Goal: Task Accomplishment & Management: Use online tool/utility

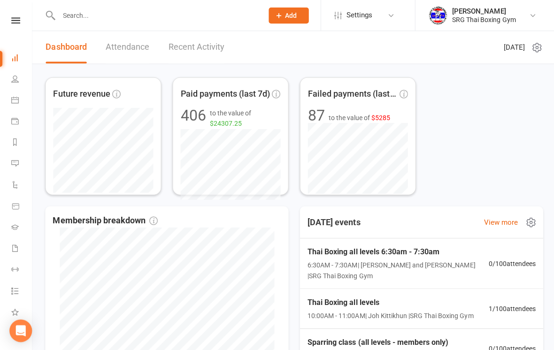
click at [492, 224] on link "View more" at bounding box center [498, 221] width 34 height 11
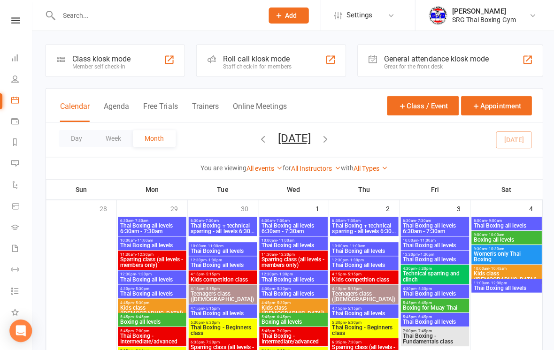
click at [124, 61] on div "Class kiosk mode" at bounding box center [101, 58] width 58 height 9
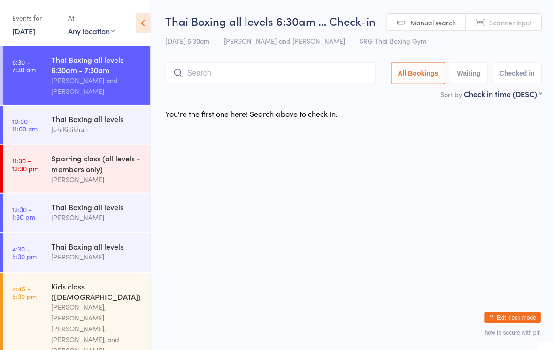
click at [224, 76] on input "search" at bounding box center [269, 73] width 209 height 22
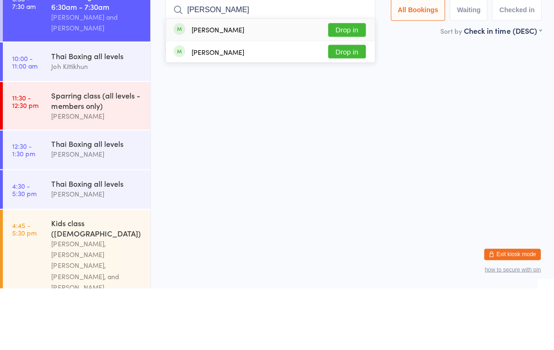
type input "[PERSON_NAME]"
click at [345, 86] on button "Drop in" at bounding box center [346, 93] width 38 height 14
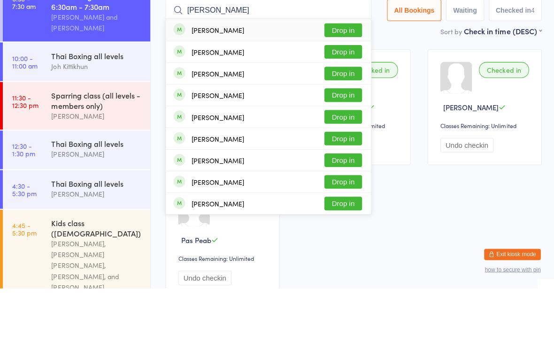
type input "[PERSON_NAME]"
click at [348, 86] on button "Drop in" at bounding box center [342, 93] width 38 height 14
